Goal: Task Accomplishment & Management: Use online tool/utility

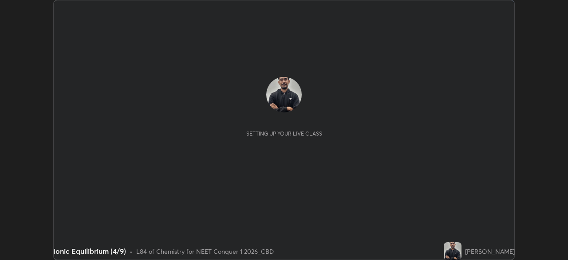
scroll to position [260, 568]
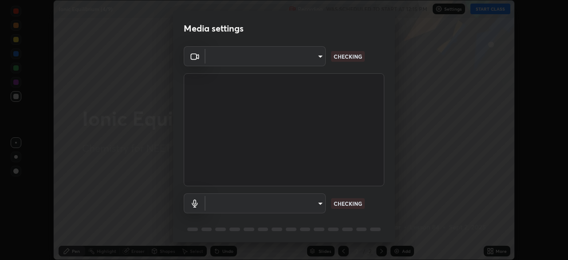
type input "ad6597066c7fc2f7d8a9df135791801f2c5e1b342417c3fbae4c684dc851fcd2"
type input "6c5f27f7fd62254699a83ab764337deb6757b351bfc8fa0988cc7da684c50376"
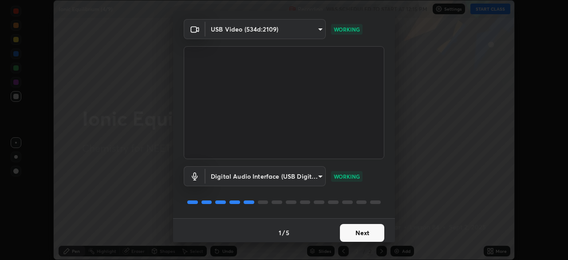
scroll to position [32, 0]
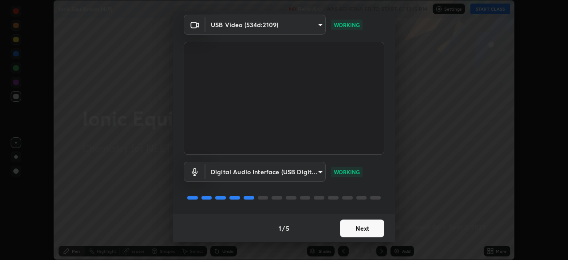
click at [357, 229] on button "Next" at bounding box center [362, 228] width 44 height 18
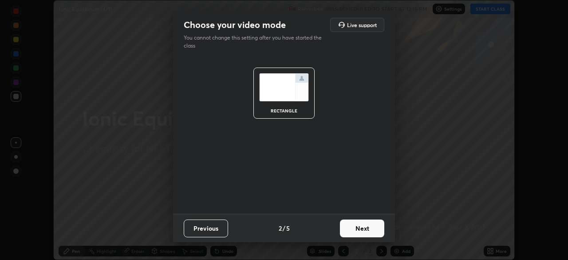
click at [355, 231] on button "Next" at bounding box center [362, 228] width 44 height 18
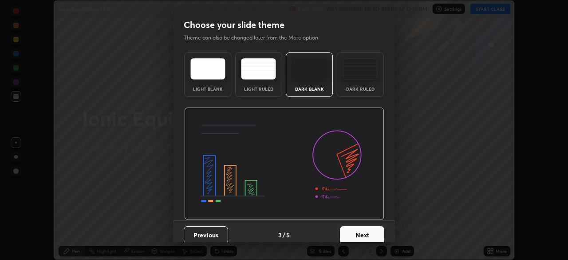
click at [354, 230] on button "Next" at bounding box center [362, 235] width 44 height 18
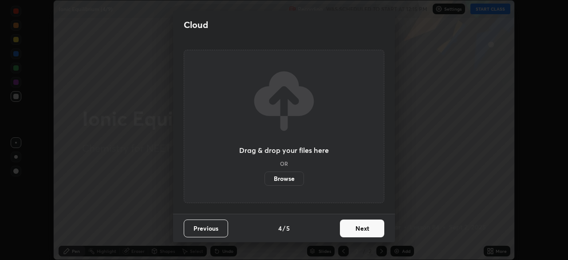
click at [354, 230] on button "Next" at bounding box center [362, 228] width 44 height 18
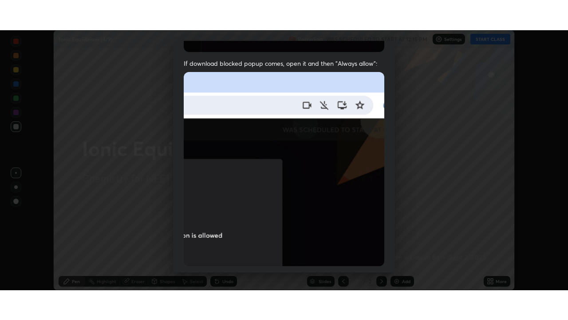
scroll to position [213, 0]
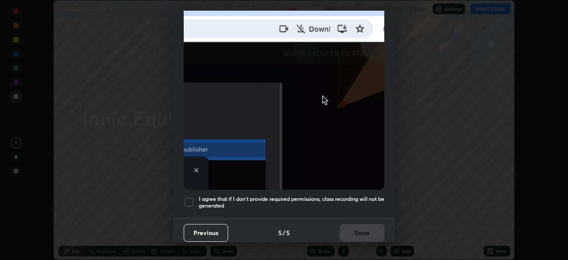
click at [240, 195] on h5 "I agree that if I don't provide required permissions, class recording will not …" at bounding box center [292, 202] width 186 height 14
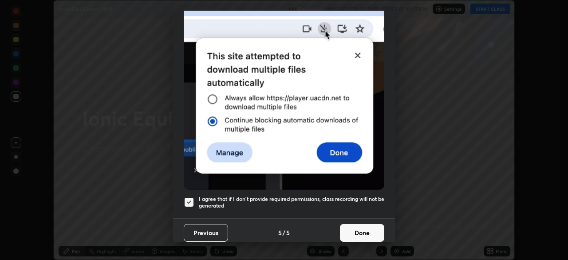
click at [361, 226] on button "Done" at bounding box center [362, 233] width 44 height 18
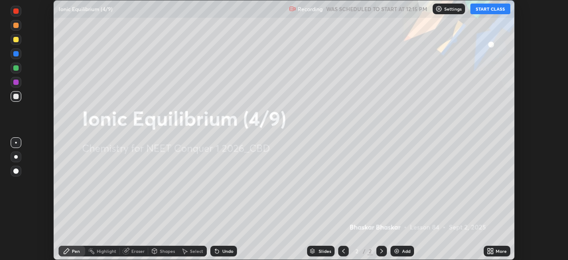
click at [404, 246] on div "Add" at bounding box center [403, 251] width 24 height 11
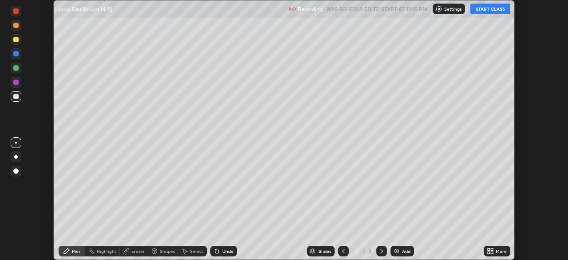
click at [500, 247] on div "More" at bounding box center [497, 251] width 27 height 11
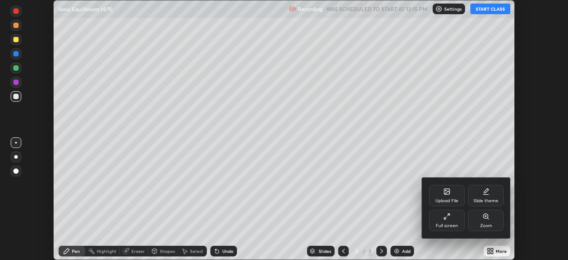
click at [446, 226] on div "Full screen" at bounding box center [447, 225] width 22 height 4
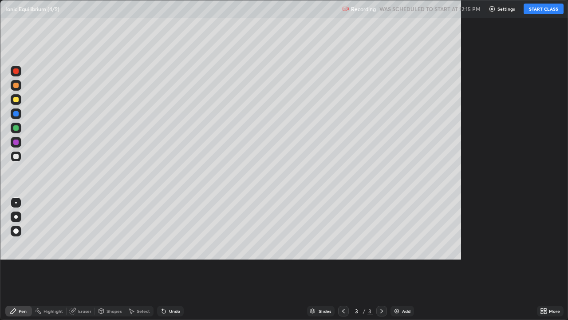
scroll to position [320, 568]
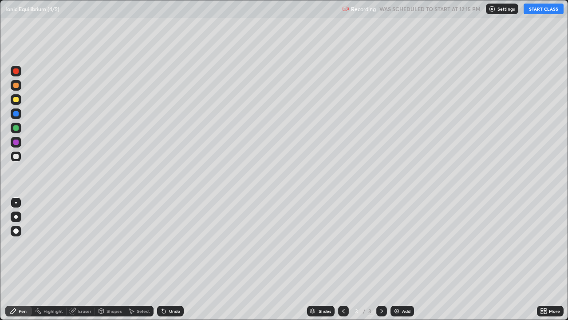
click at [539, 11] on button "START CLASS" at bounding box center [544, 9] width 40 height 11
click at [16, 217] on div at bounding box center [16, 217] width 4 height 4
click at [17, 132] on div at bounding box center [16, 128] width 11 height 11
click at [18, 156] on div at bounding box center [15, 156] width 5 height 5
click at [402, 259] on div "Add" at bounding box center [403, 311] width 24 height 11
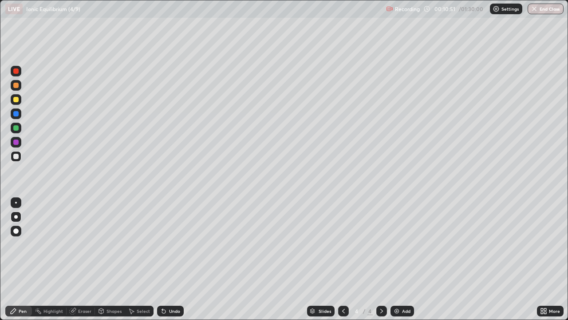
click at [17, 101] on div at bounding box center [15, 99] width 5 height 5
click at [20, 127] on div at bounding box center [16, 128] width 11 height 11
click at [16, 156] on div at bounding box center [15, 156] width 5 height 5
click at [17, 100] on div at bounding box center [15, 99] width 5 height 5
click at [16, 114] on div at bounding box center [15, 113] width 5 height 5
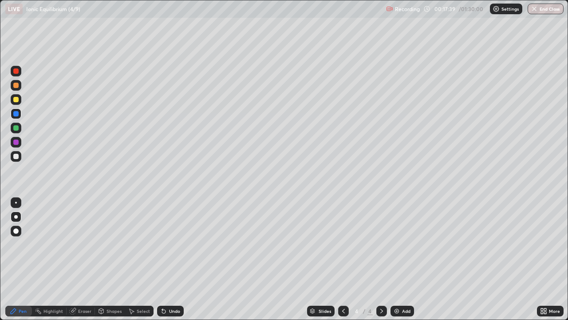
click at [402, 259] on div "Add" at bounding box center [406, 311] width 8 height 4
click at [18, 158] on div at bounding box center [15, 156] width 5 height 5
click at [18, 100] on div at bounding box center [15, 99] width 5 height 5
click at [20, 85] on div at bounding box center [16, 85] width 11 height 11
click at [15, 124] on div at bounding box center [16, 128] width 11 height 11
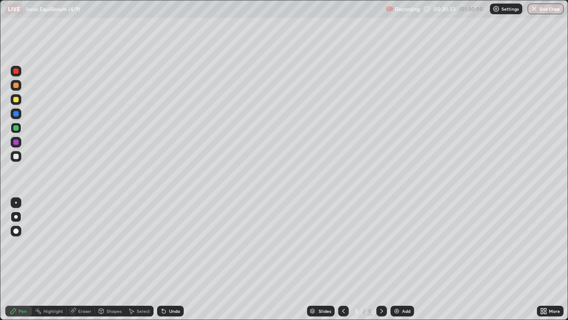
click at [16, 99] on div at bounding box center [15, 99] width 5 height 5
click at [17, 128] on div at bounding box center [15, 127] width 5 height 5
click at [173, 259] on div "Undo" at bounding box center [174, 311] width 11 height 4
click at [17, 144] on div at bounding box center [15, 141] width 5 height 5
click at [21, 155] on div at bounding box center [16, 156] width 11 height 11
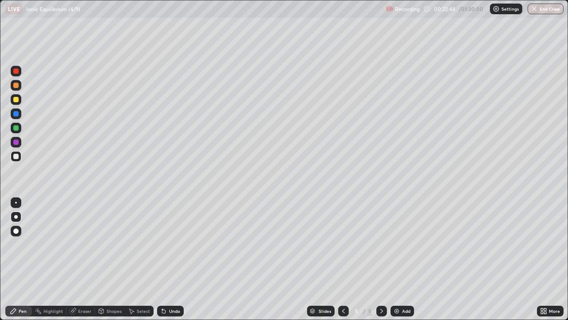
click at [403, 259] on div "Add" at bounding box center [403, 311] width 24 height 11
click at [341, 259] on icon at bounding box center [343, 310] width 7 height 7
click at [381, 259] on icon at bounding box center [382, 311] width 3 height 4
click at [342, 259] on icon at bounding box center [343, 310] width 7 height 7
click at [381, 259] on icon at bounding box center [381, 310] width 7 height 7
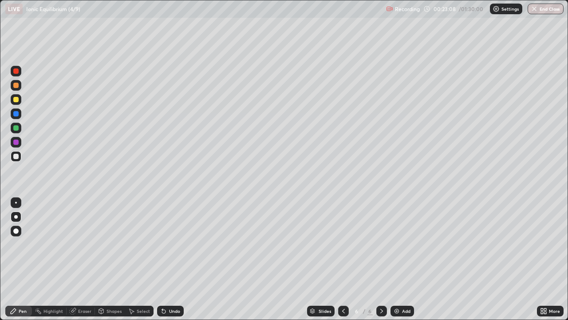
click at [343, 259] on icon at bounding box center [343, 311] width 3 height 4
click at [344, 259] on icon at bounding box center [343, 310] width 7 height 7
click at [377, 259] on div at bounding box center [382, 311] width 11 height 11
click at [381, 259] on icon at bounding box center [381, 310] width 7 height 7
click at [342, 259] on icon at bounding box center [343, 310] width 7 height 7
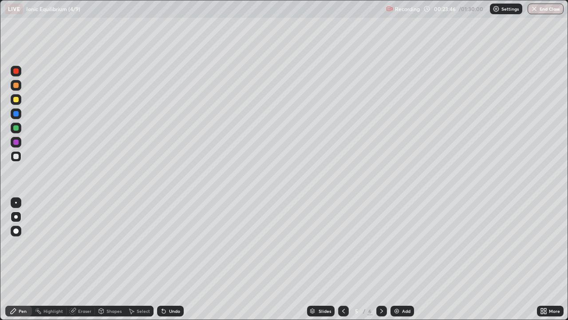
click at [381, 259] on icon at bounding box center [381, 310] width 7 height 7
click at [343, 259] on icon at bounding box center [343, 310] width 7 height 7
click at [381, 259] on icon at bounding box center [381, 310] width 7 height 7
click at [344, 259] on icon at bounding box center [343, 310] width 7 height 7
click at [381, 259] on icon at bounding box center [381, 310] width 7 height 7
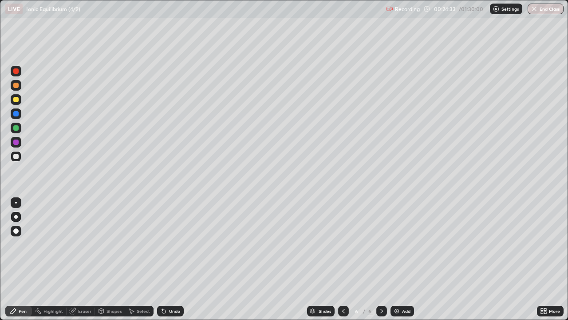
click at [17, 127] on div at bounding box center [15, 127] width 5 height 5
click at [173, 259] on div "Undo" at bounding box center [170, 311] width 27 height 11
click at [177, 259] on div "Undo" at bounding box center [174, 311] width 11 height 4
click at [175, 259] on div "Undo" at bounding box center [174, 311] width 11 height 4
click at [342, 259] on icon at bounding box center [343, 311] width 3 height 4
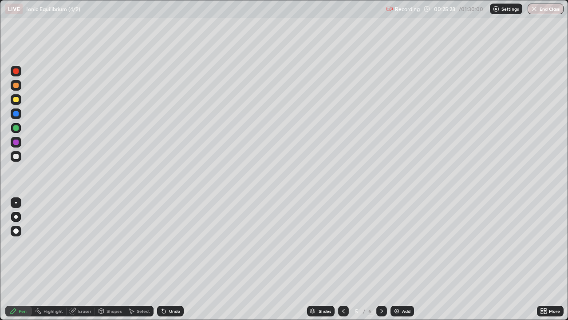
click at [381, 259] on icon at bounding box center [381, 310] width 7 height 7
click at [15, 155] on div at bounding box center [15, 156] width 5 height 5
click at [169, 259] on div "Undo" at bounding box center [174, 311] width 11 height 4
click at [402, 259] on div "Add" at bounding box center [406, 311] width 8 height 4
click at [341, 259] on icon at bounding box center [343, 310] width 7 height 7
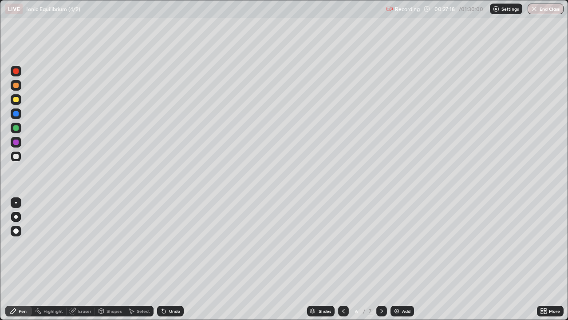
click at [381, 259] on icon at bounding box center [382, 311] width 3 height 4
click at [172, 259] on div "Undo" at bounding box center [174, 311] width 11 height 4
click at [176, 259] on div "Undo" at bounding box center [174, 311] width 11 height 4
click at [177, 259] on div "Undo" at bounding box center [174, 311] width 11 height 4
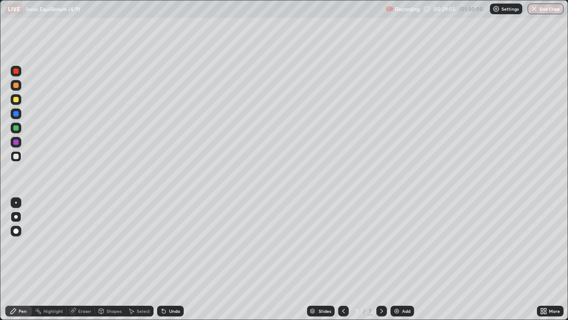
click at [342, 259] on icon at bounding box center [343, 310] width 7 height 7
click at [381, 259] on icon at bounding box center [381, 310] width 7 height 7
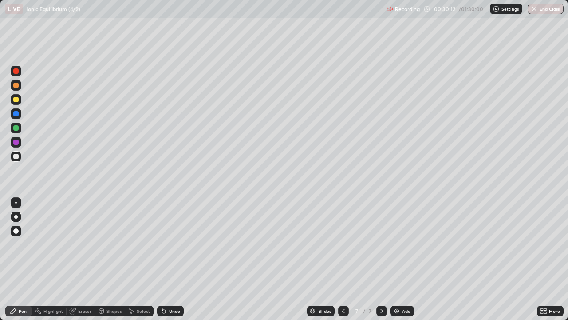
click at [342, 259] on icon at bounding box center [343, 310] width 7 height 7
click at [343, 259] on icon at bounding box center [343, 310] width 7 height 7
click at [381, 259] on icon at bounding box center [381, 310] width 7 height 7
click at [402, 259] on div "Add" at bounding box center [406, 311] width 8 height 4
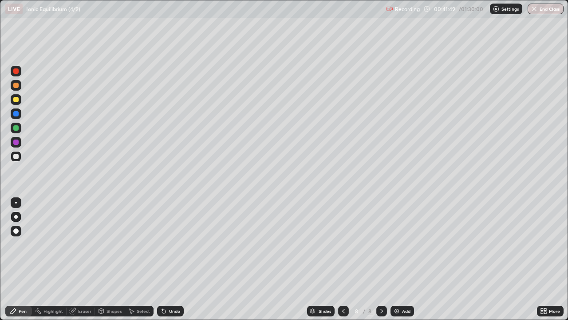
click at [170, 259] on div "Undo" at bounding box center [174, 311] width 11 height 4
click at [405, 259] on div "Add" at bounding box center [403, 311] width 24 height 11
click at [173, 259] on div "Undo" at bounding box center [174, 311] width 11 height 4
click at [175, 259] on div "Undo" at bounding box center [174, 311] width 11 height 4
click at [18, 102] on div at bounding box center [16, 99] width 11 height 11
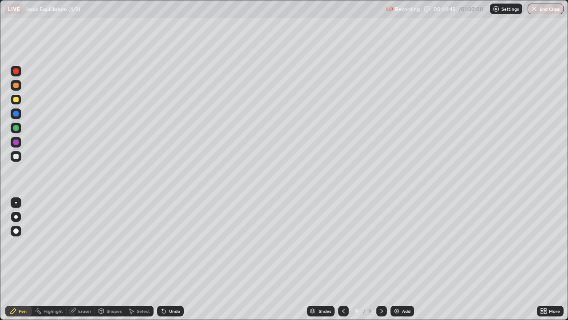
click at [16, 126] on div at bounding box center [15, 127] width 5 height 5
click at [17, 156] on div at bounding box center [15, 156] width 5 height 5
click at [405, 259] on div "Add" at bounding box center [406, 311] width 8 height 4
click at [341, 259] on icon at bounding box center [343, 310] width 7 height 7
click at [381, 259] on icon at bounding box center [381, 310] width 7 height 7
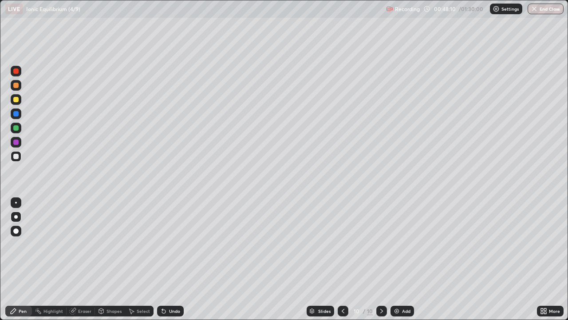
click at [342, 259] on icon at bounding box center [343, 310] width 7 height 7
click at [381, 259] on icon at bounding box center [382, 311] width 3 height 4
click at [342, 259] on icon at bounding box center [343, 310] width 7 height 7
click at [381, 259] on icon at bounding box center [381, 310] width 7 height 7
click at [342, 259] on icon at bounding box center [343, 310] width 7 height 7
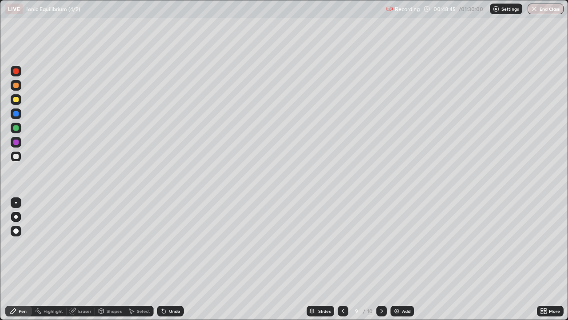
click at [381, 259] on icon at bounding box center [382, 311] width 3 height 4
click at [16, 99] on div at bounding box center [15, 99] width 5 height 5
click at [16, 156] on div at bounding box center [15, 156] width 5 height 5
click at [343, 259] on div at bounding box center [343, 311] width 11 height 18
click at [381, 259] on icon at bounding box center [381, 310] width 7 height 7
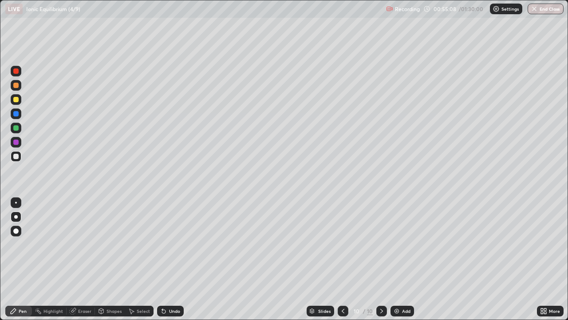
click at [397, 259] on img at bounding box center [396, 310] width 7 height 7
click at [169, 259] on div "Undo" at bounding box center [174, 311] width 11 height 4
click at [177, 259] on div "Undo" at bounding box center [174, 311] width 11 height 4
click at [400, 259] on div "Add" at bounding box center [403, 311] width 24 height 11
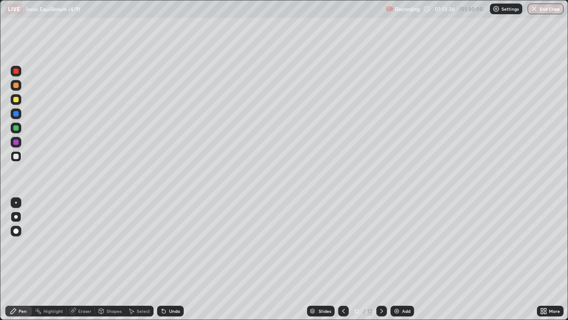
click at [18, 103] on div at bounding box center [16, 99] width 11 height 11
click at [408, 259] on div "Add" at bounding box center [406, 311] width 8 height 4
click at [16, 156] on div at bounding box center [15, 156] width 5 height 5
click at [342, 259] on icon at bounding box center [343, 310] width 7 height 7
click at [381, 259] on icon at bounding box center [381, 310] width 7 height 7
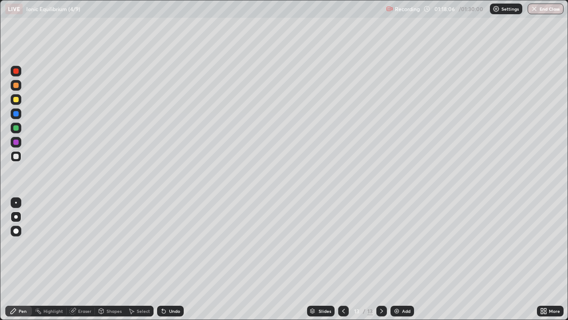
click at [406, 259] on div "Add" at bounding box center [406, 311] width 8 height 4
click at [403, 259] on div "Add" at bounding box center [403, 311] width 24 height 11
click at [342, 259] on icon at bounding box center [343, 310] width 7 height 7
click at [175, 259] on div "Undo" at bounding box center [174, 311] width 11 height 4
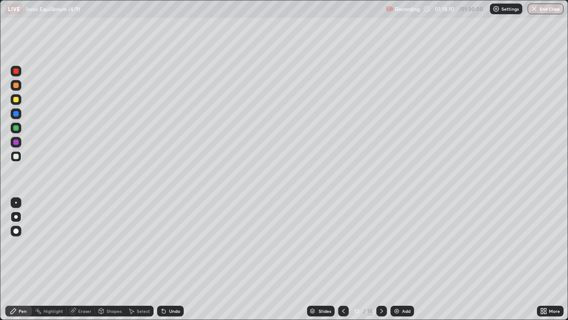
click at [171, 259] on div "Undo" at bounding box center [174, 311] width 11 height 4
click at [170, 259] on div "Undo" at bounding box center [174, 311] width 11 height 4
click at [167, 259] on div "Undo" at bounding box center [170, 311] width 27 height 11
click at [162, 259] on icon at bounding box center [164, 312] width 4 height 4
click at [163, 259] on icon at bounding box center [164, 312] width 4 height 4
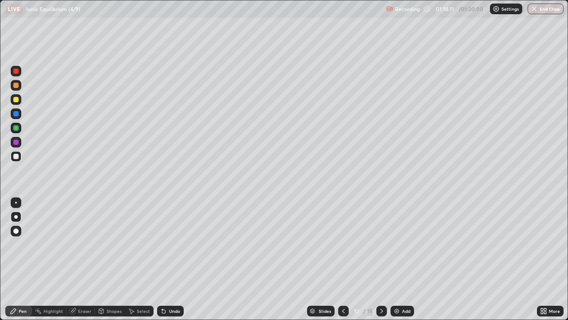
click at [162, 259] on icon at bounding box center [164, 312] width 4 height 4
click at [162, 259] on icon at bounding box center [162, 309] width 1 height 1
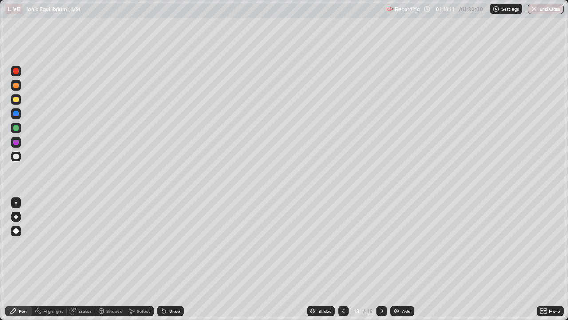
click at [162, 259] on icon at bounding box center [164, 312] width 4 height 4
click at [382, 259] on icon at bounding box center [381, 310] width 7 height 7
click at [381, 259] on icon at bounding box center [381, 310] width 7 height 7
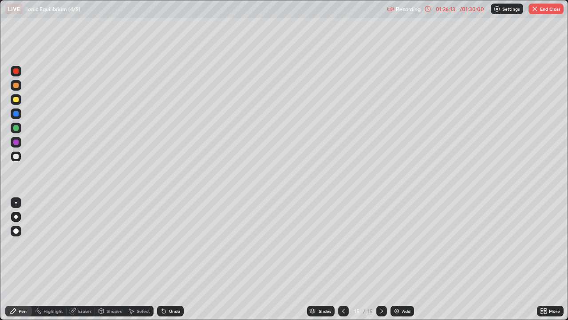
click at [544, 10] on button "End Class" at bounding box center [546, 9] width 35 height 11
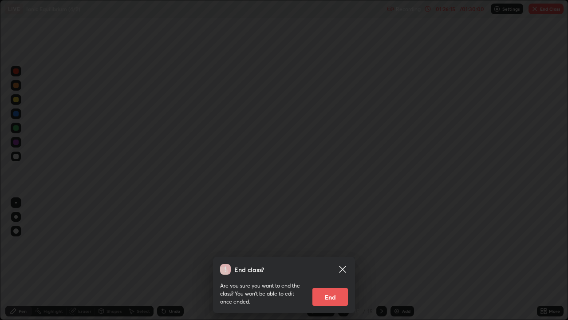
click at [346, 259] on icon at bounding box center [343, 269] width 11 height 11
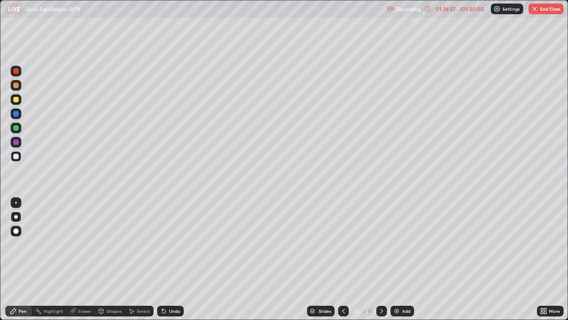
click at [550, 7] on button "End Class" at bounding box center [546, 9] width 35 height 11
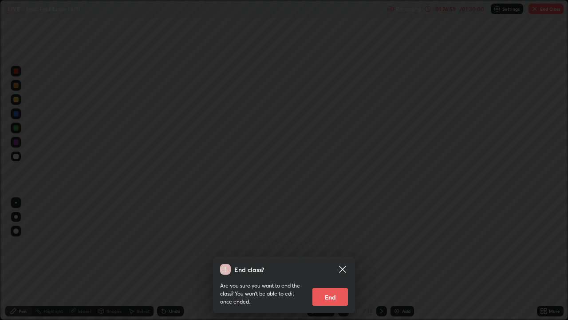
click at [330, 259] on button "End" at bounding box center [331, 297] width 36 height 18
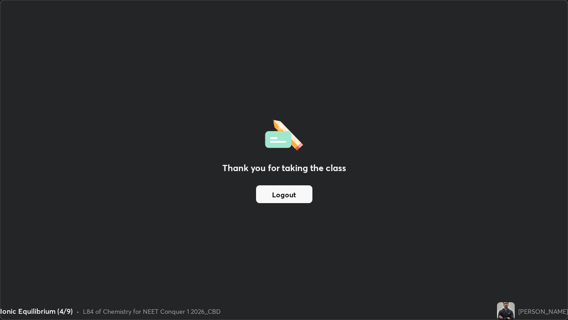
click at [299, 192] on button "Logout" at bounding box center [284, 194] width 56 height 18
